Goal: Information Seeking & Learning: Check status

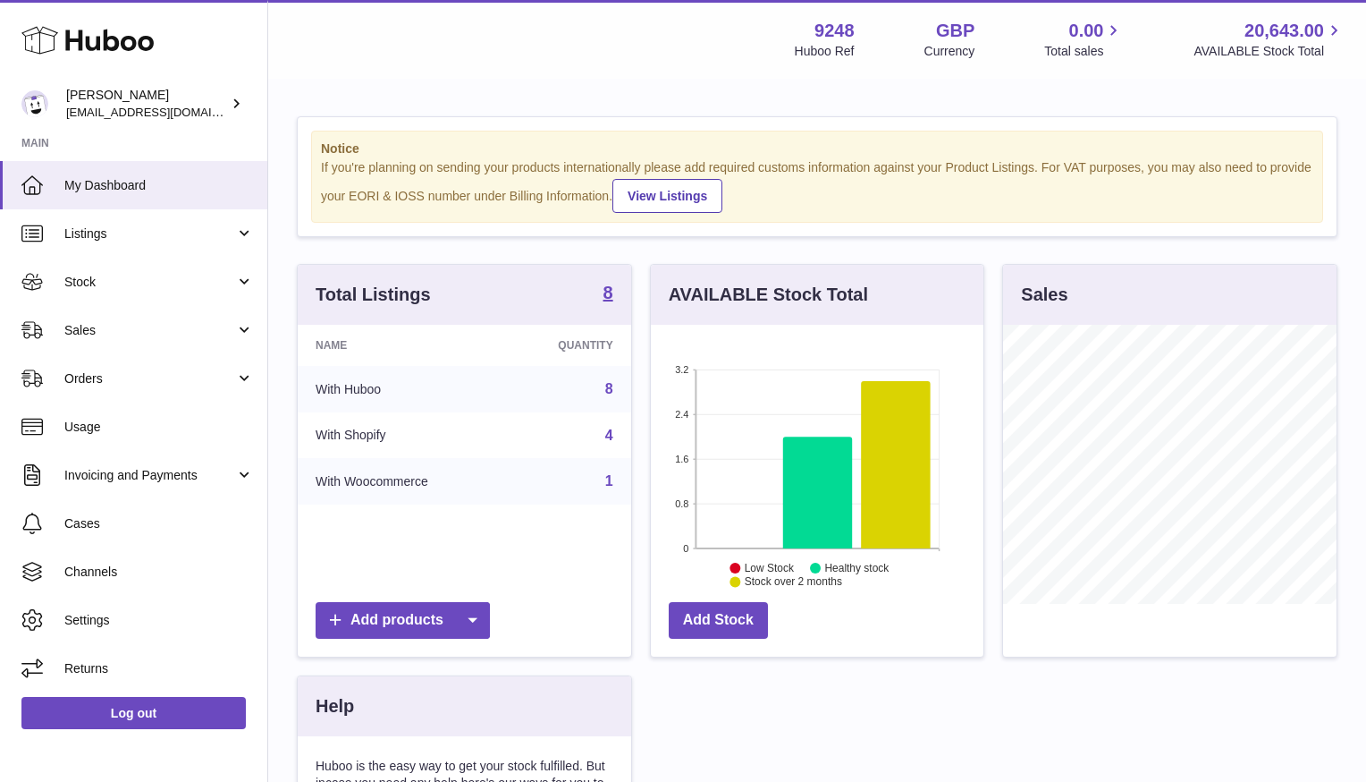
scroll to position [279, 333]
click at [57, 303] on link "Stock" at bounding box center [133, 282] width 267 height 48
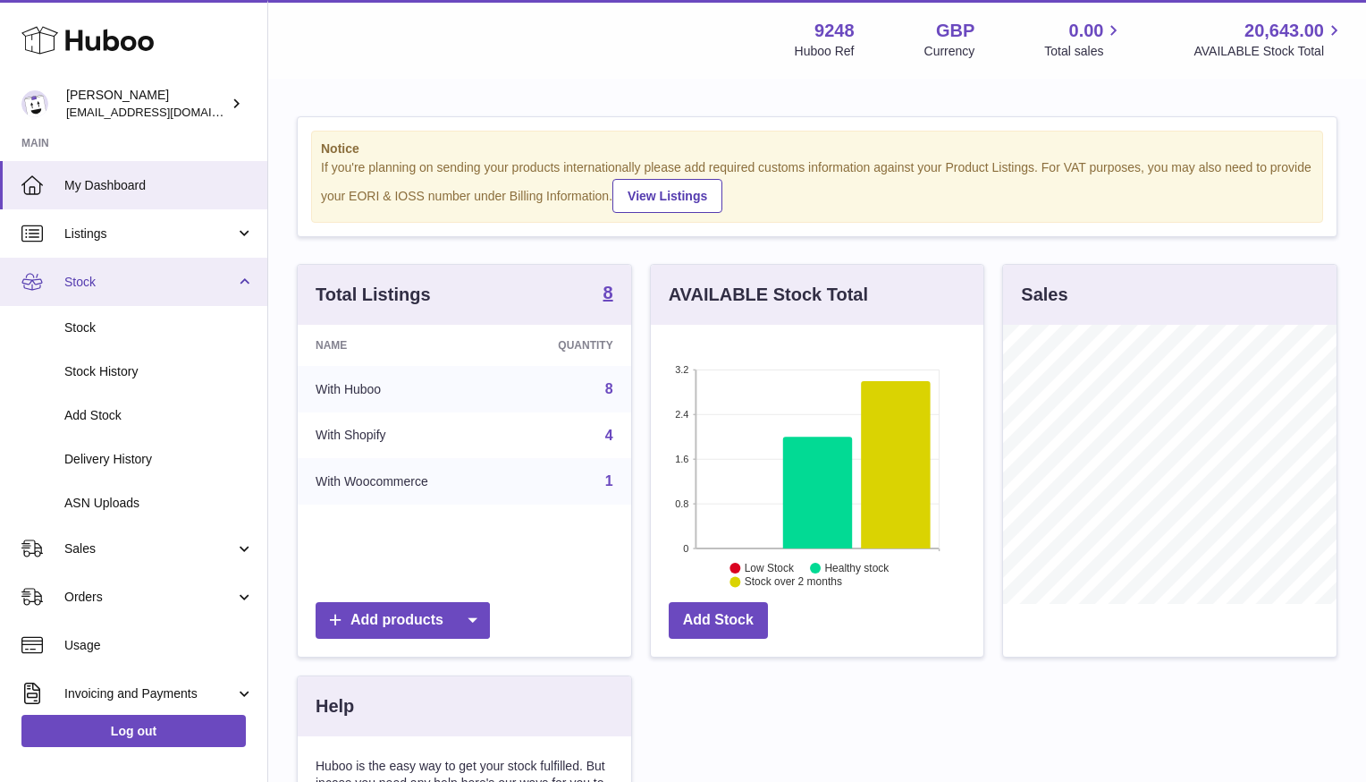
click at [77, 278] on span "Stock" at bounding box center [149, 282] width 171 height 17
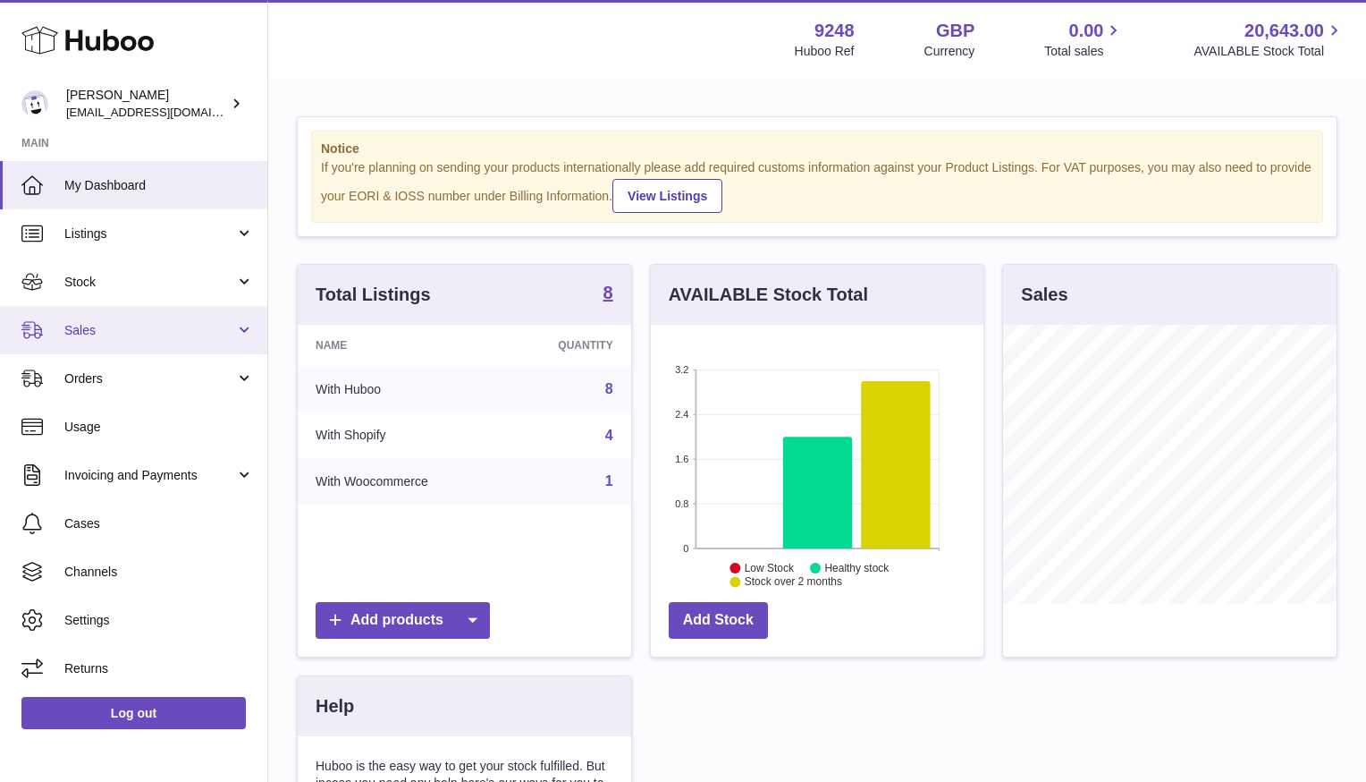
click at [89, 314] on link "Sales" at bounding box center [133, 330] width 267 height 48
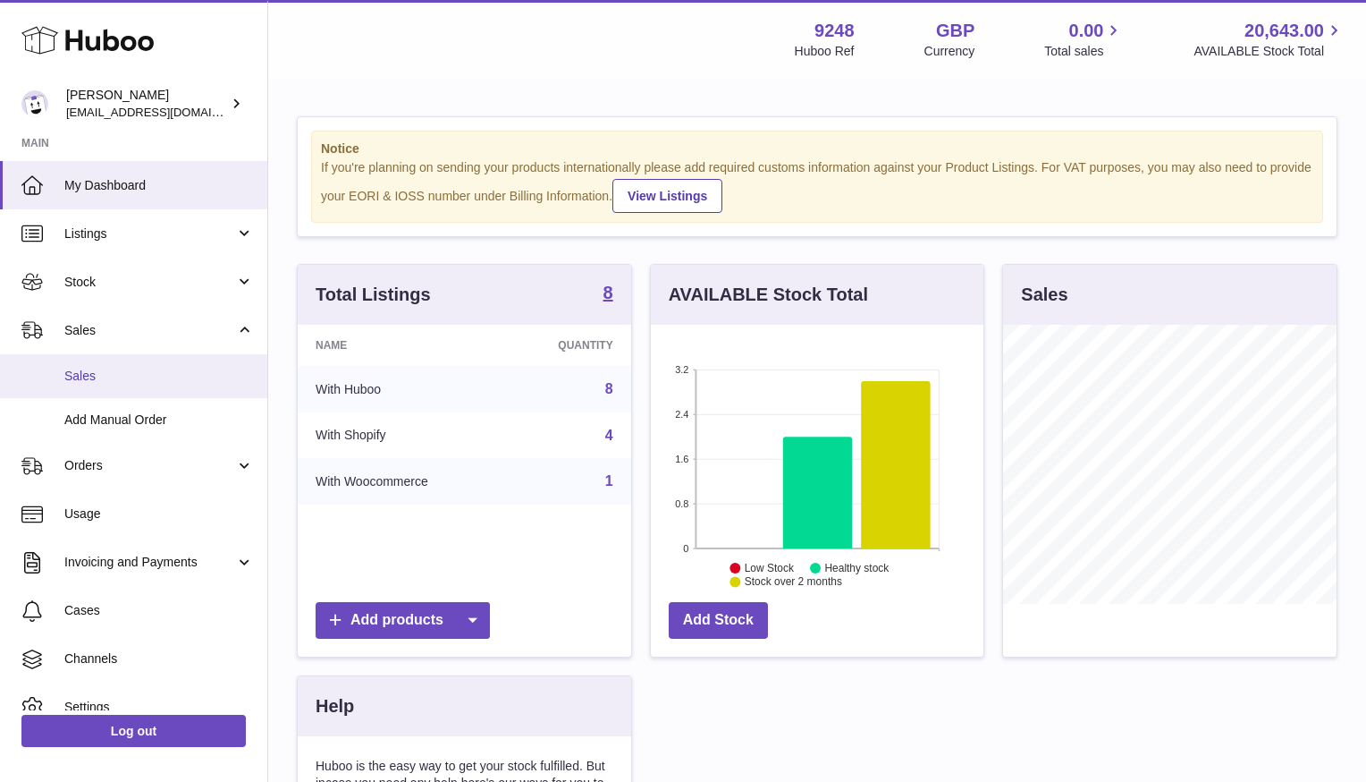
click at [108, 379] on span "Sales" at bounding box center [159, 376] width 190 height 17
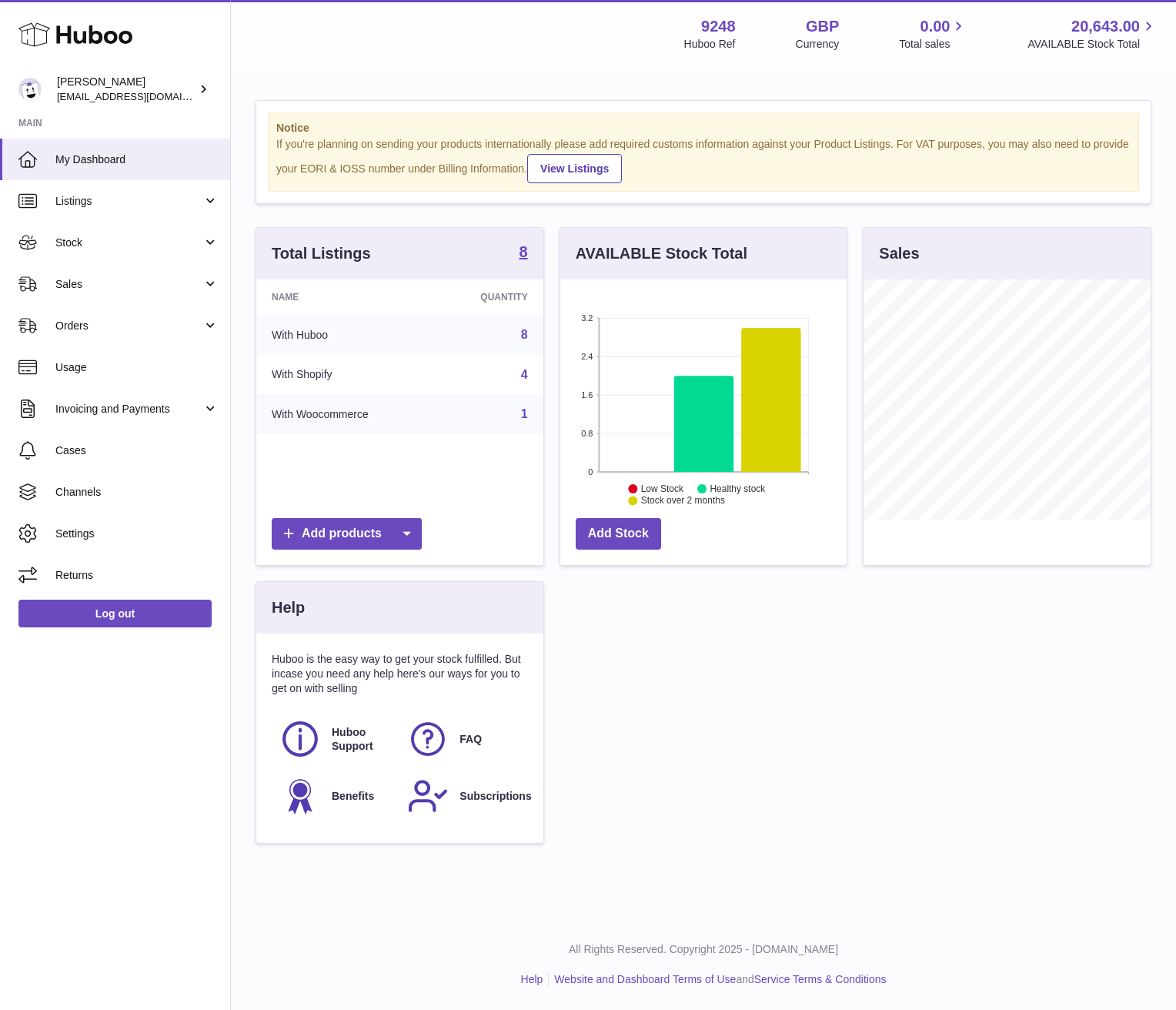
scroll to position [240, 287]
click at [102, 277] on span "Sales" at bounding box center [128, 284] width 147 height 15
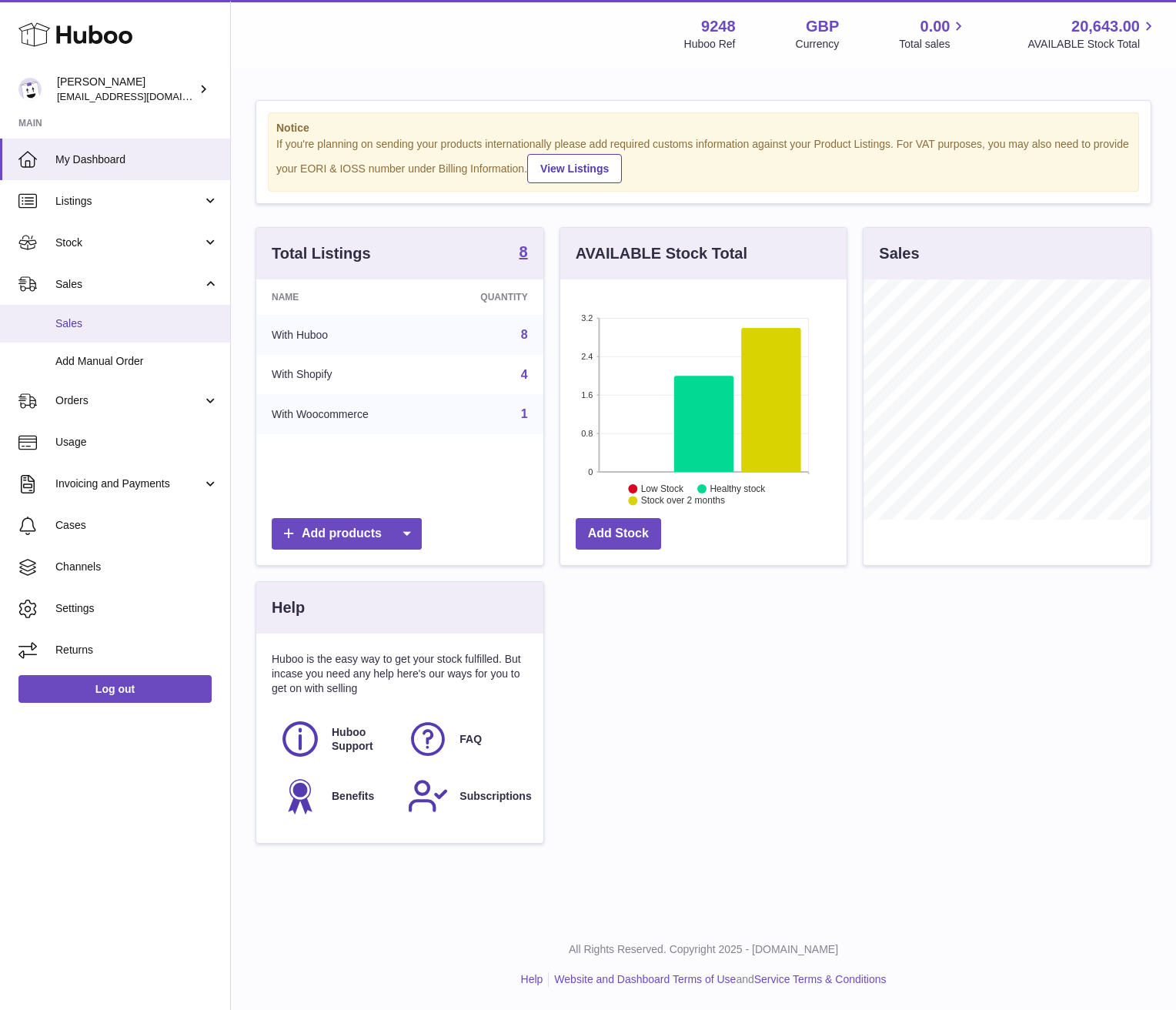
click at [100, 319] on span "Sales" at bounding box center [137, 324] width 164 height 15
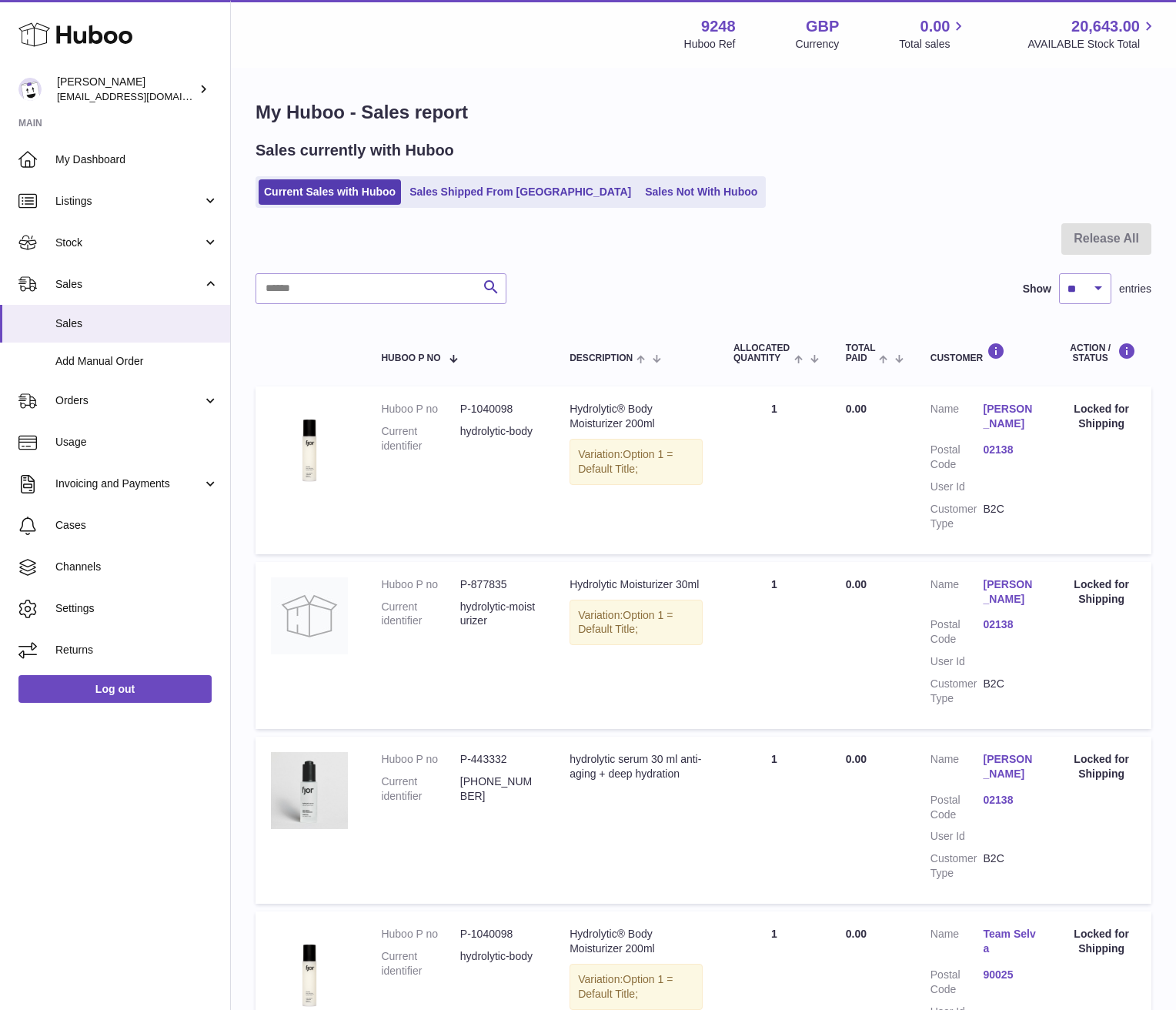
click at [987, 138] on div "My Huboo - Sales report Sales currently with Huboo Current Sales with Huboo Sal…" at bounding box center [703, 768] width 945 height 1398
click at [819, 281] on div "Search Show ** ** ** *** entries" at bounding box center [703, 288] width 896 height 31
